Goal: Information Seeking & Learning: Find contact information

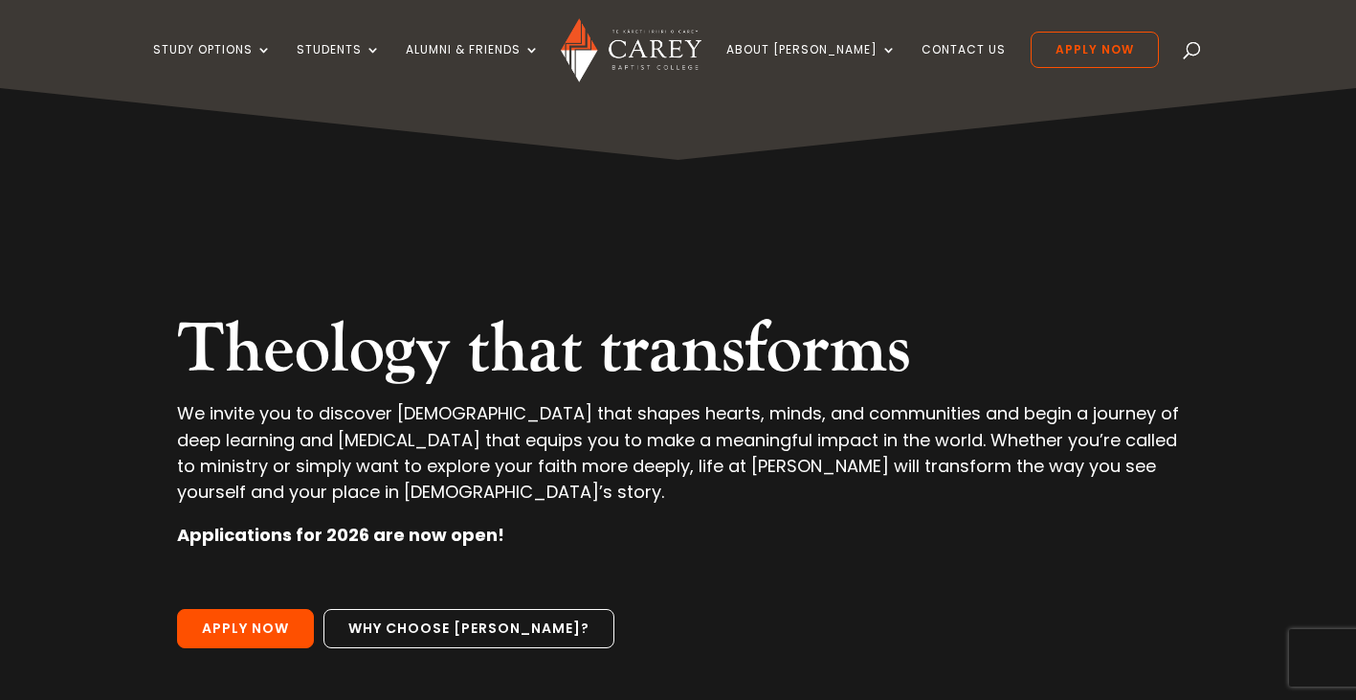
click at [405, 229] on div "Theology that transforms We invite you to discover theology that shapes hearts,…" at bounding box center [678, 444] width 1194 height 713
click at [922, 43] on link "Contact Us" at bounding box center [964, 65] width 84 height 45
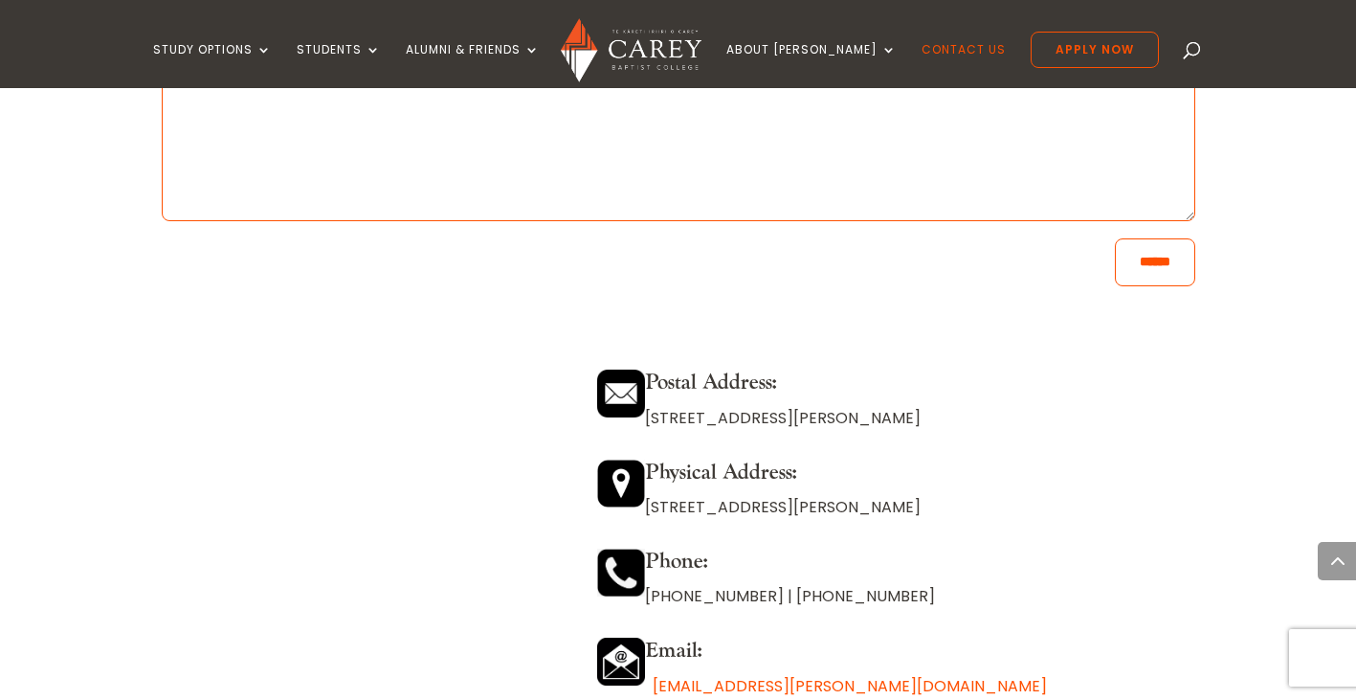
scroll to position [1596, 0]
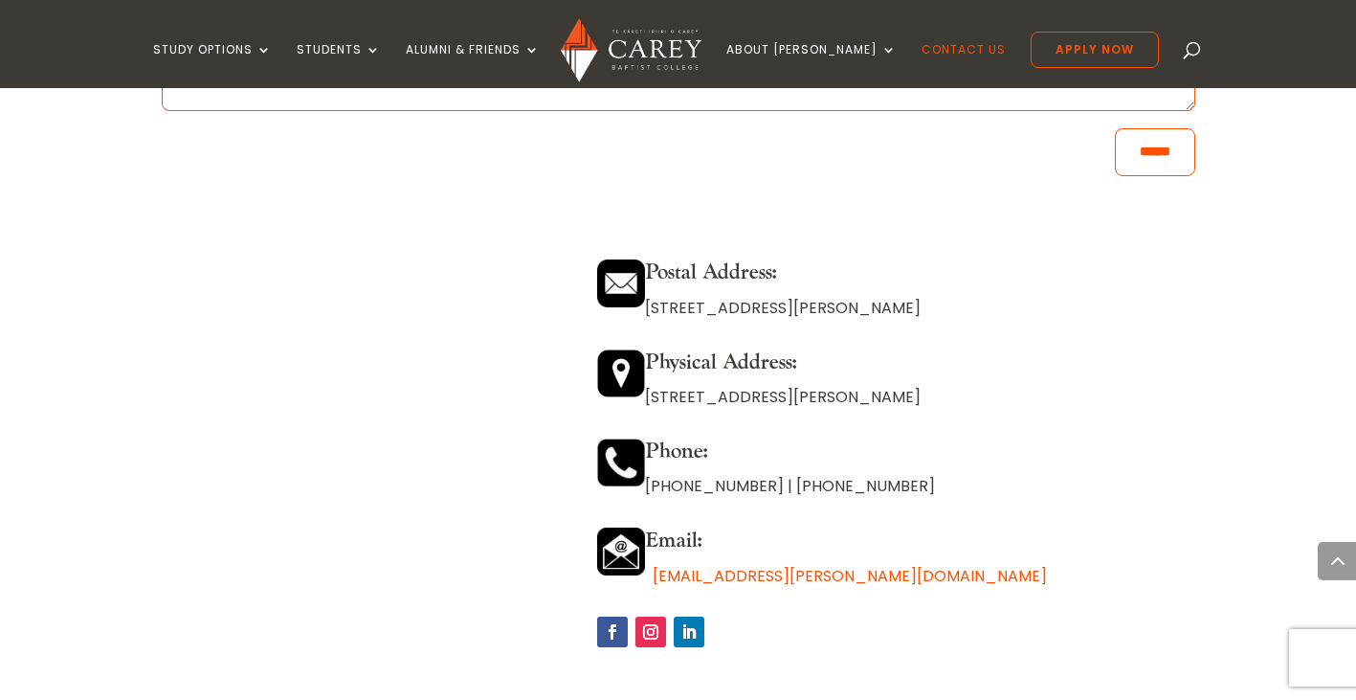
click at [778, 431] on div "Postal Address: PO Box 12149, Penrose, Auckland 1642 Physical Address: 473 Grea…" at bounding box center [895, 445] width 597 height 417
drag, startPoint x: 647, startPoint y: 304, endPoint x: 932, endPoint y: 306, distance: 285.2
click at [932, 306] on p "PO Box 12149, Penrose, Auckland 1642" at bounding box center [895, 308] width 597 height 26
drag, startPoint x: 932, startPoint y: 306, endPoint x: 913, endPoint y: 306, distance: 19.1
copy p "PO Box 12149, Penrose, Auckland 1642"
